Goal: Check status: Check status

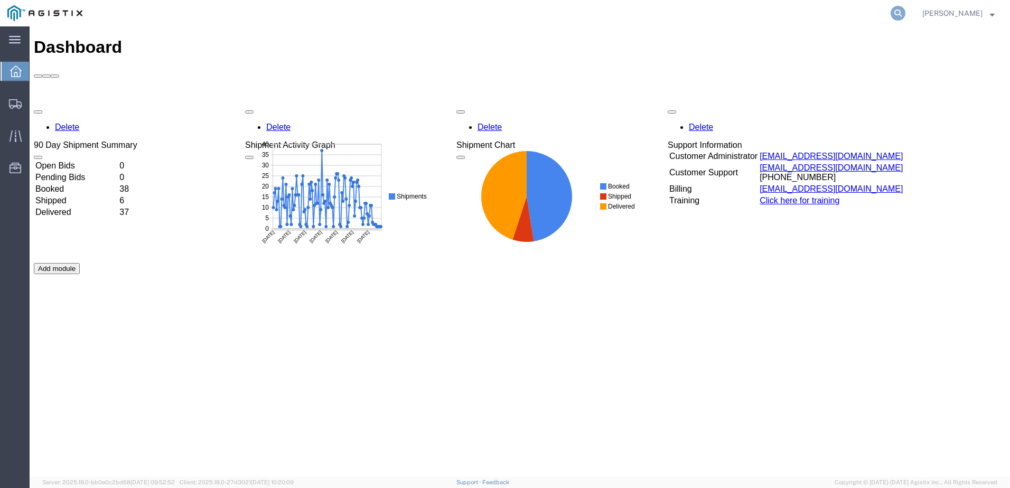
click at [905, 15] on icon at bounding box center [897, 13] width 15 height 15
click at [624, 10] on input "search" at bounding box center [729, 13] width 321 height 25
paste input "525303308"
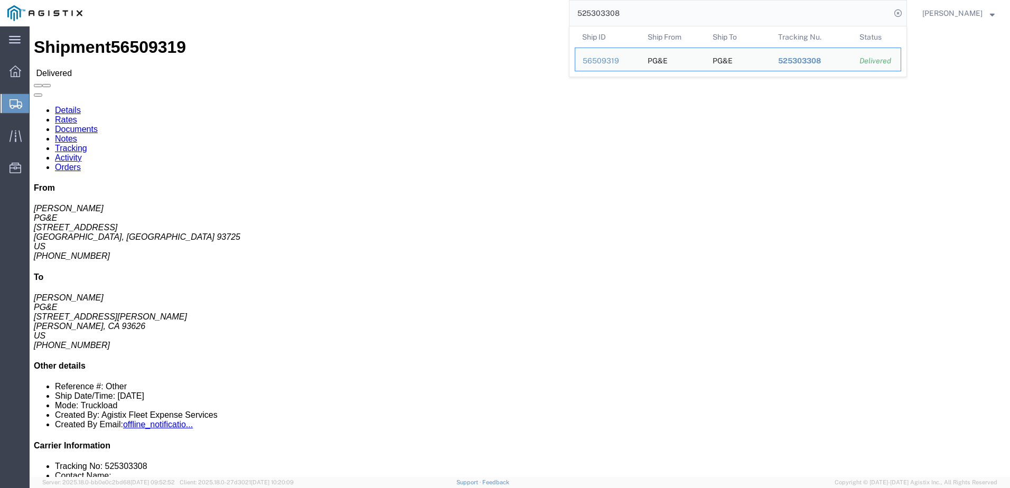
drag, startPoint x: 673, startPoint y: 15, endPoint x: 580, endPoint y: 10, distance: 93.1
click at [582, 11] on div "525303308 Ship ID Ship From Ship To Tracking Nu. Status Ship ID 56509319 Ship F…" at bounding box center [498, 13] width 817 height 26
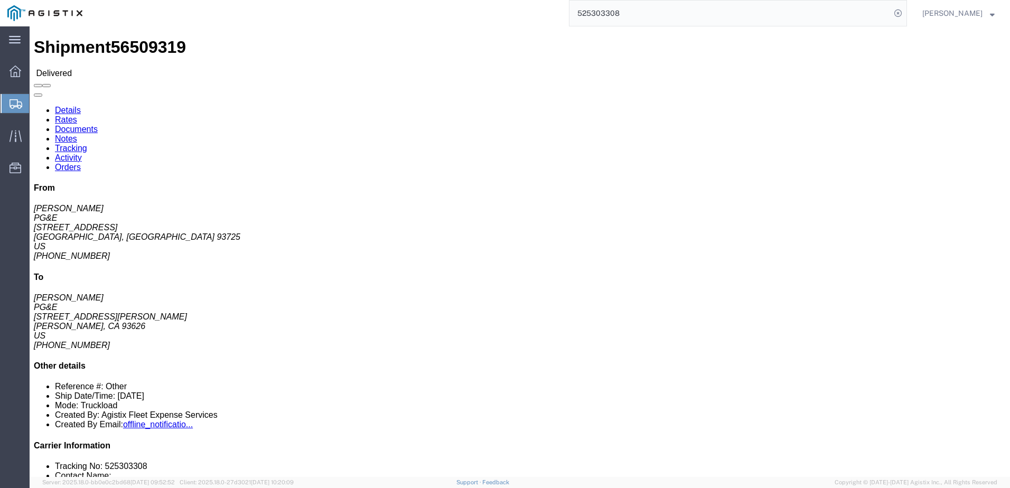
paste input "6059601"
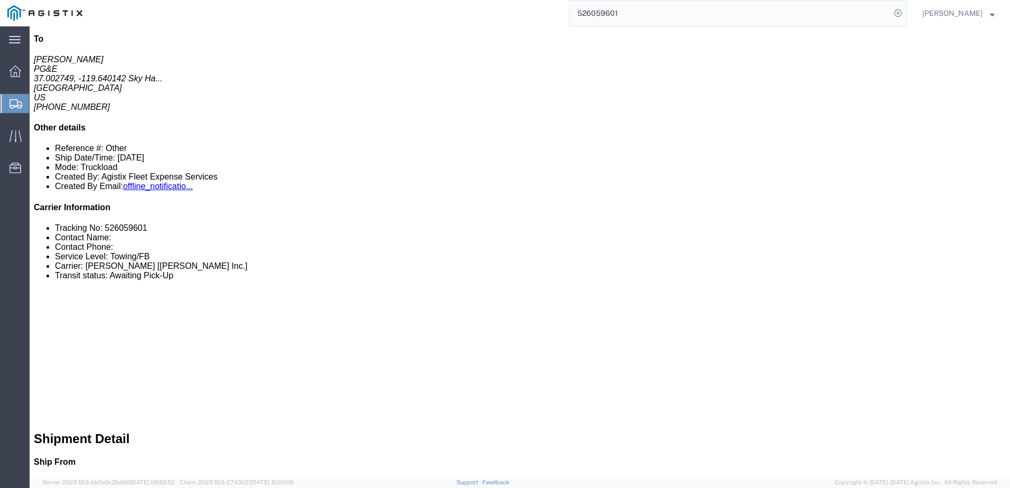
scroll to position [106, 0]
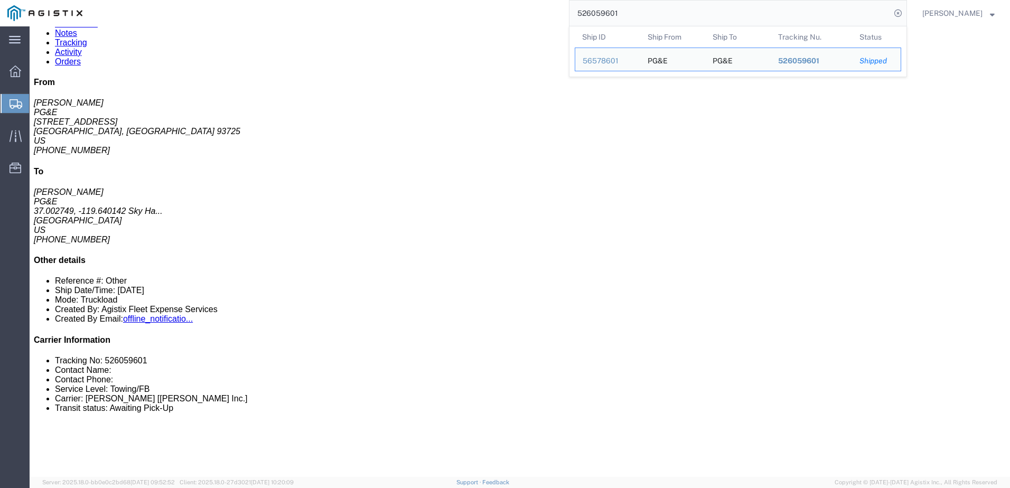
drag, startPoint x: 654, startPoint y: 22, endPoint x: 588, endPoint y: 27, distance: 65.7
click at [588, 26] on form "526059601 Ship ID Ship From Ship To Tracking Nu. Status Ship ID 56578601 Ship F…" at bounding box center [738, 13] width 338 height 26
paste input "6730424"
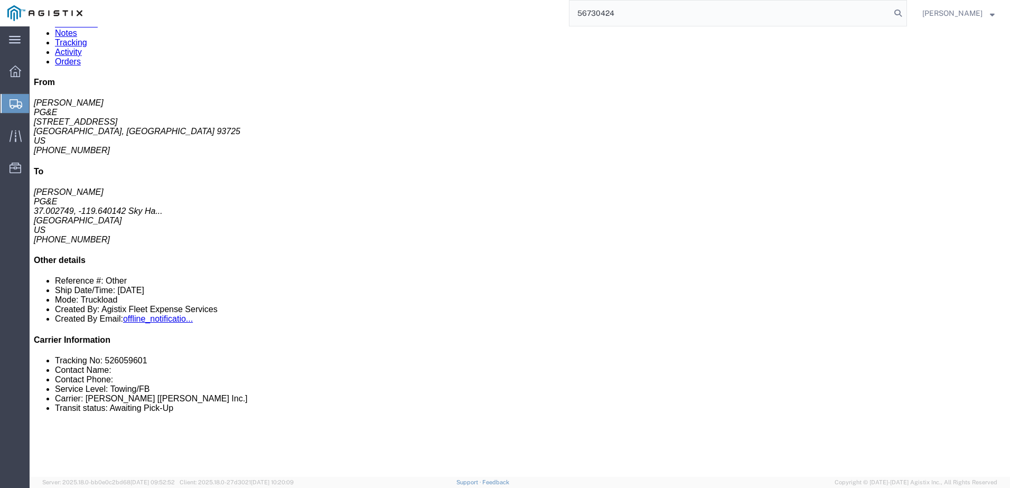
type input "56730424"
